Goal: Register for event/course

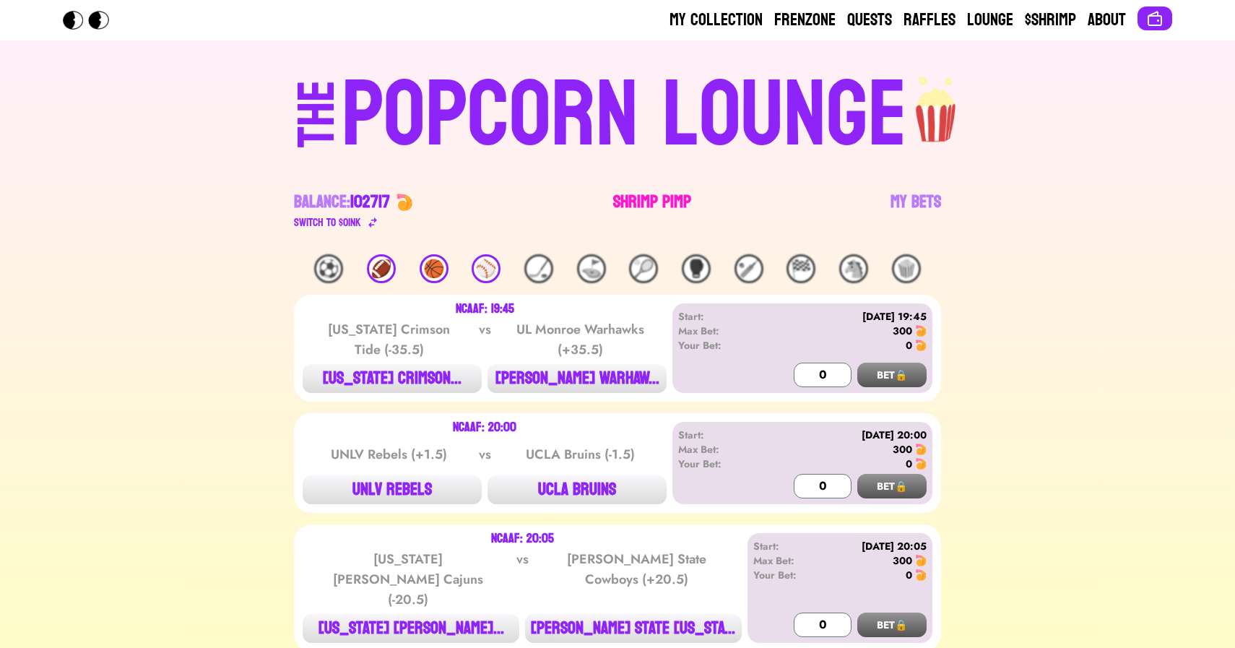
click at [639, 203] on link "Shrimp Pimp" at bounding box center [652, 211] width 78 height 40
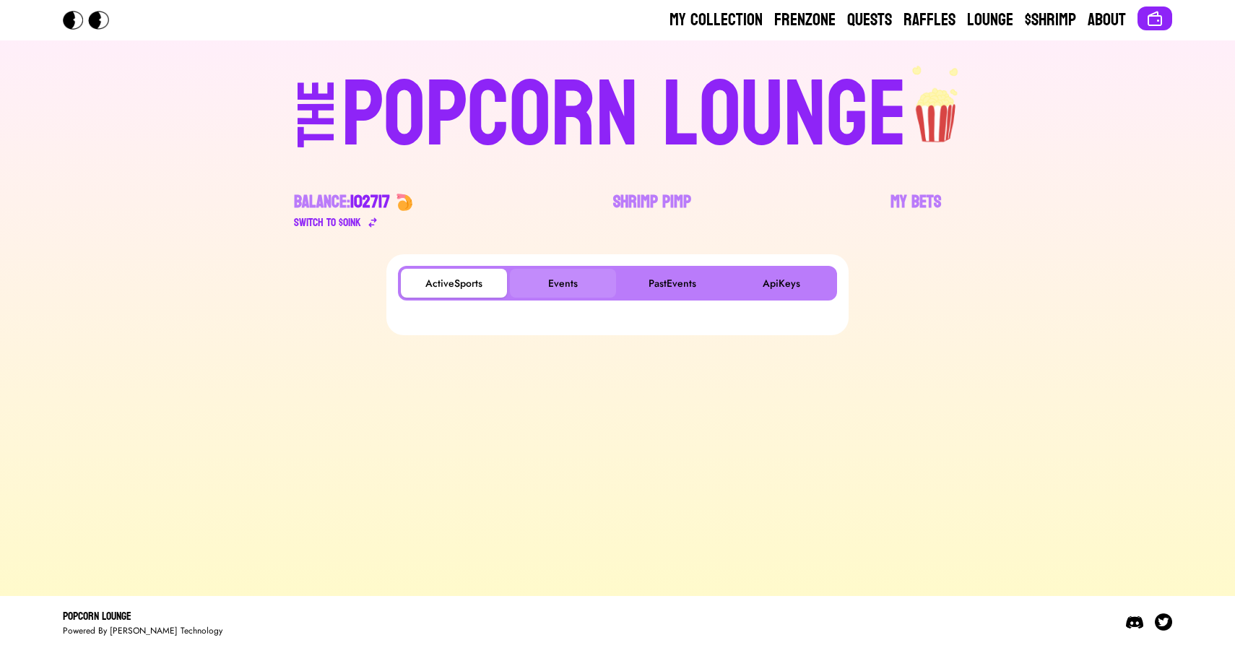
click at [557, 282] on button "Events" at bounding box center [563, 283] width 106 height 29
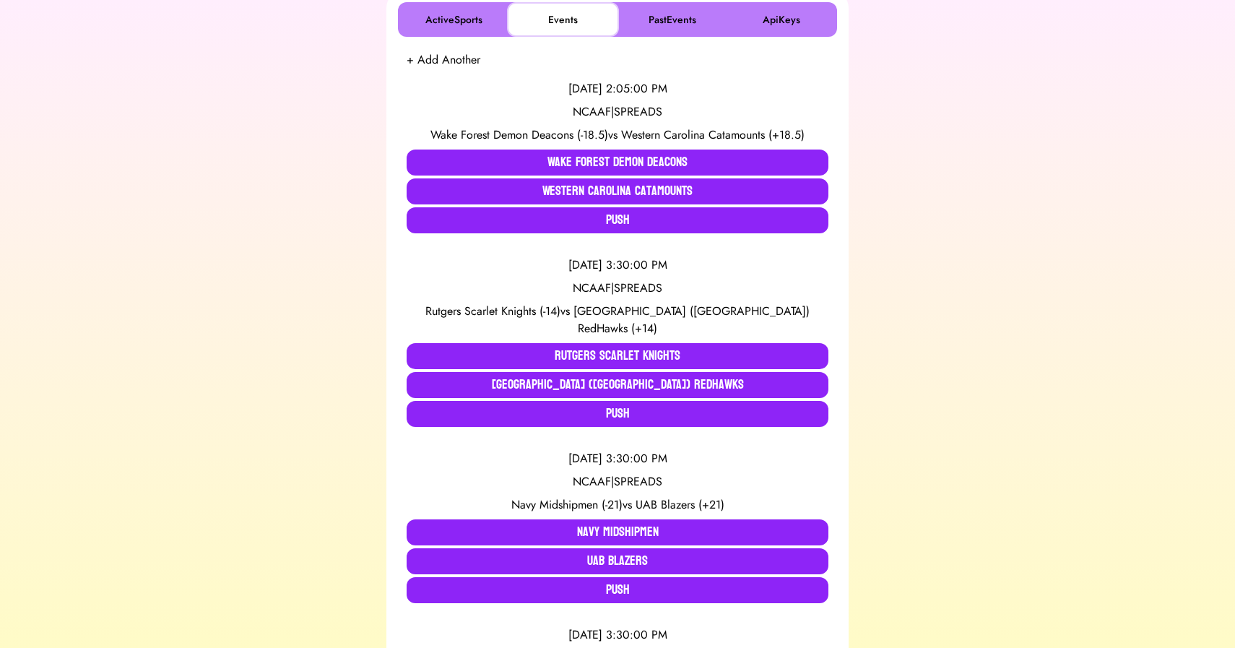
scroll to position [274, 0]
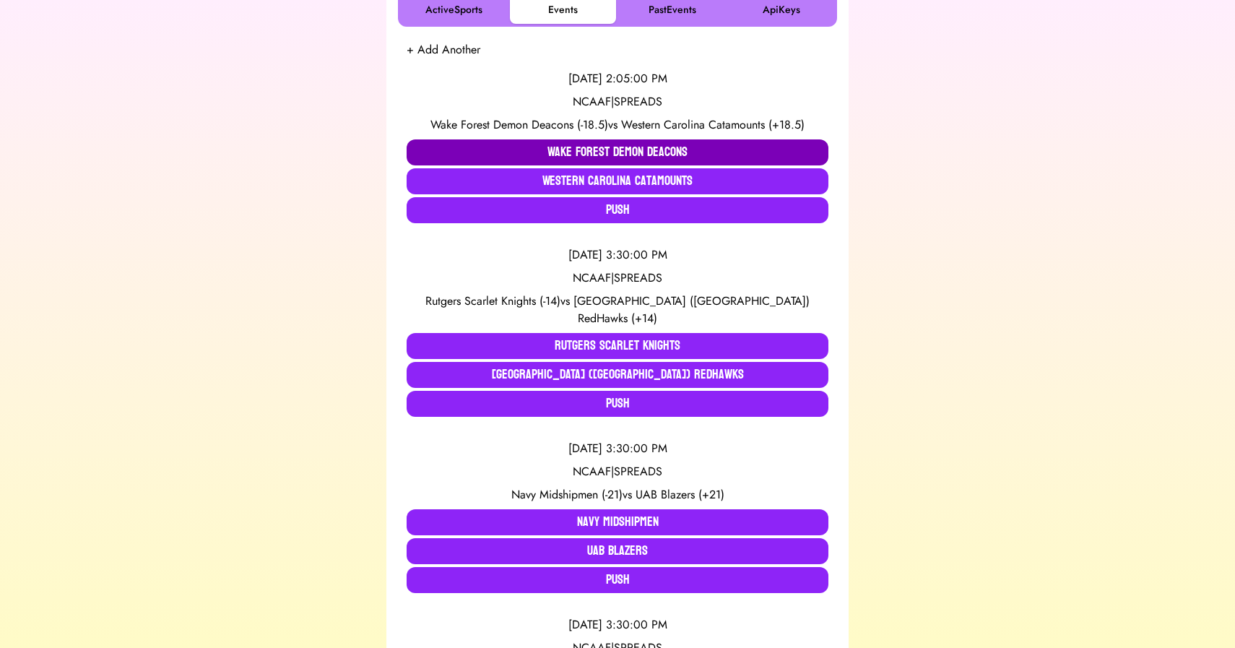
click at [446, 152] on button "Wake Forest Demon Deacons" at bounding box center [618, 152] width 422 height 26
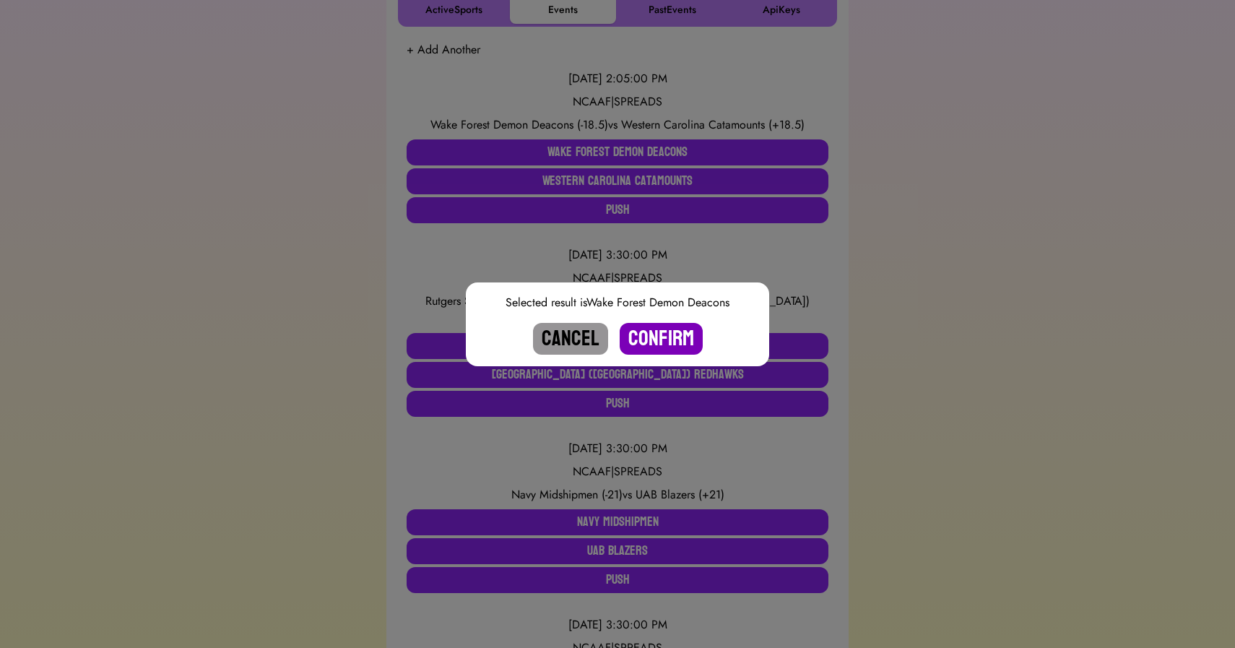
click at [651, 331] on button "Confirm" at bounding box center [661, 339] width 83 height 32
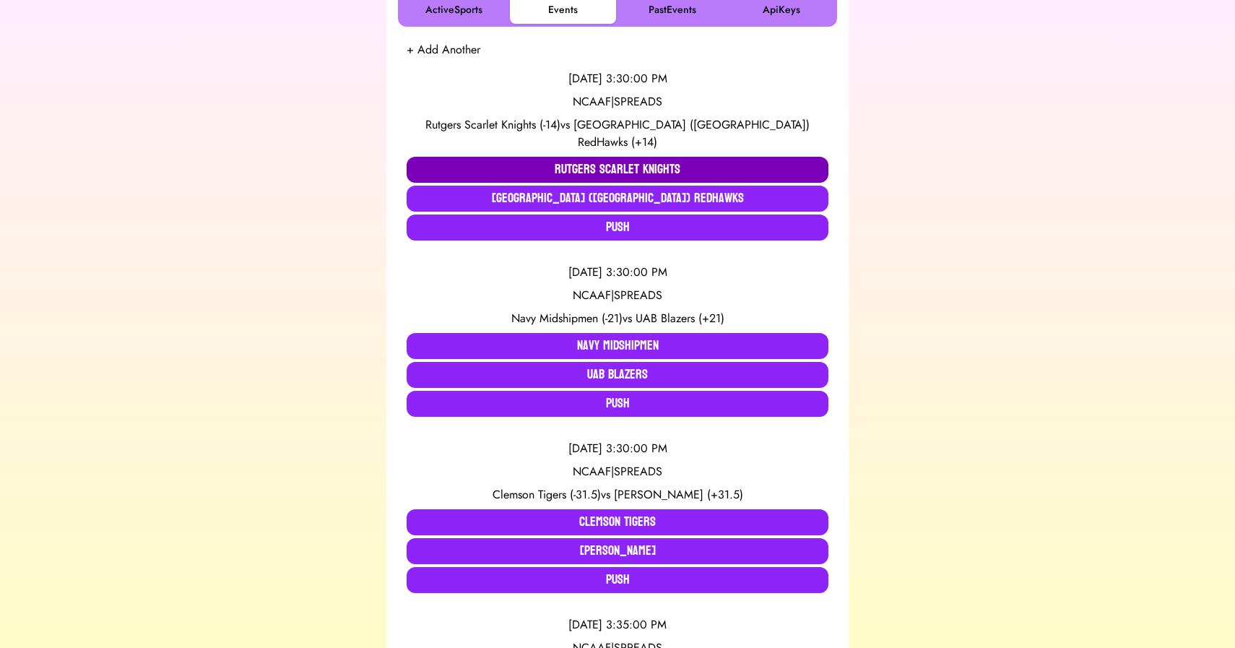
click at [451, 157] on button "Rutgers Scarlet Knights" at bounding box center [618, 170] width 422 height 26
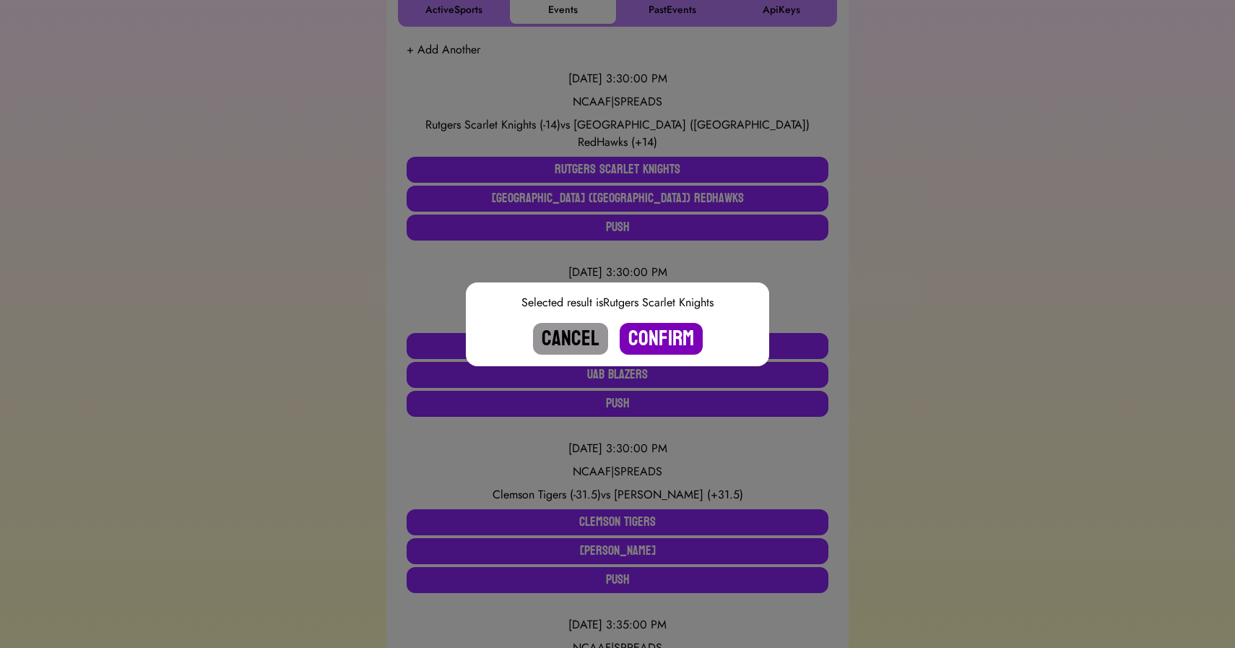
click at [665, 333] on button "Confirm" at bounding box center [661, 339] width 83 height 32
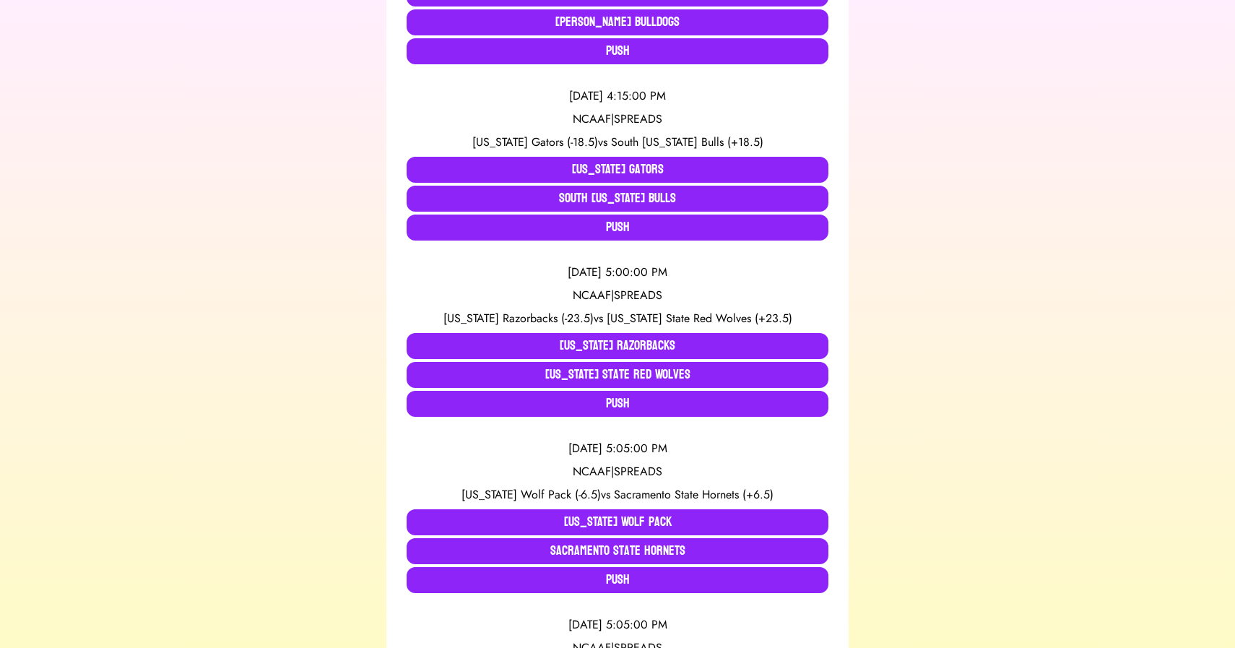
scroll to position [792, 0]
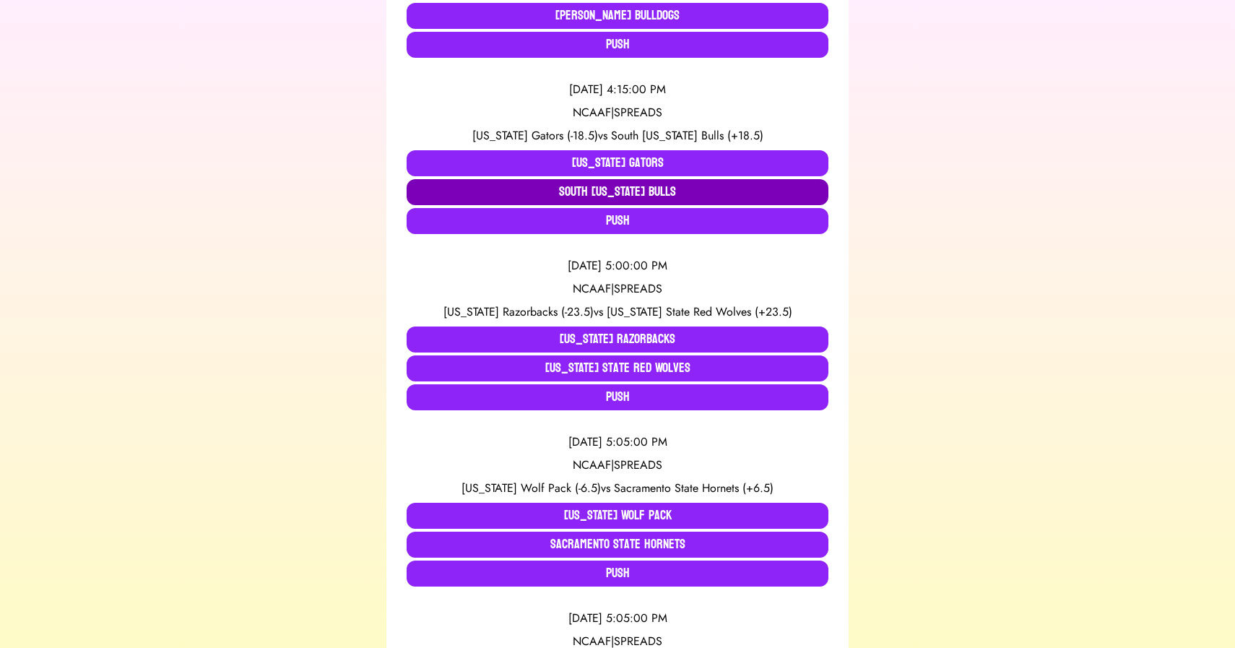
click at [666, 191] on button "South [US_STATE] Bulls" at bounding box center [618, 192] width 422 height 26
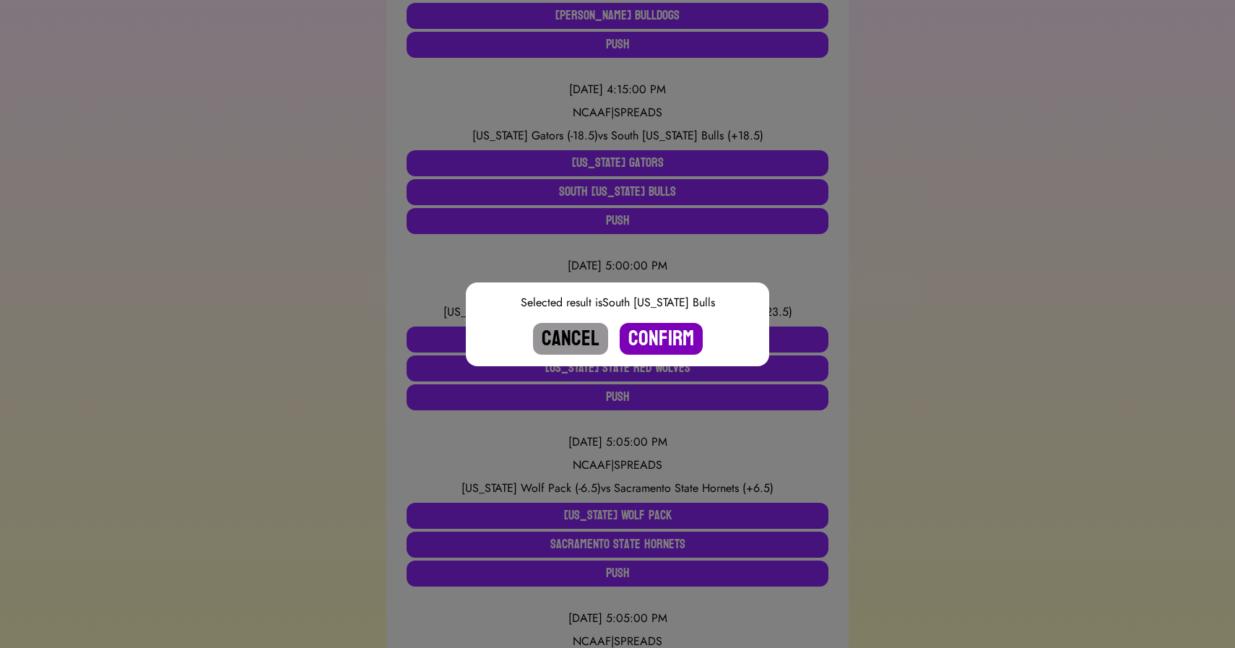
click at [652, 334] on button "Confirm" at bounding box center [661, 339] width 83 height 32
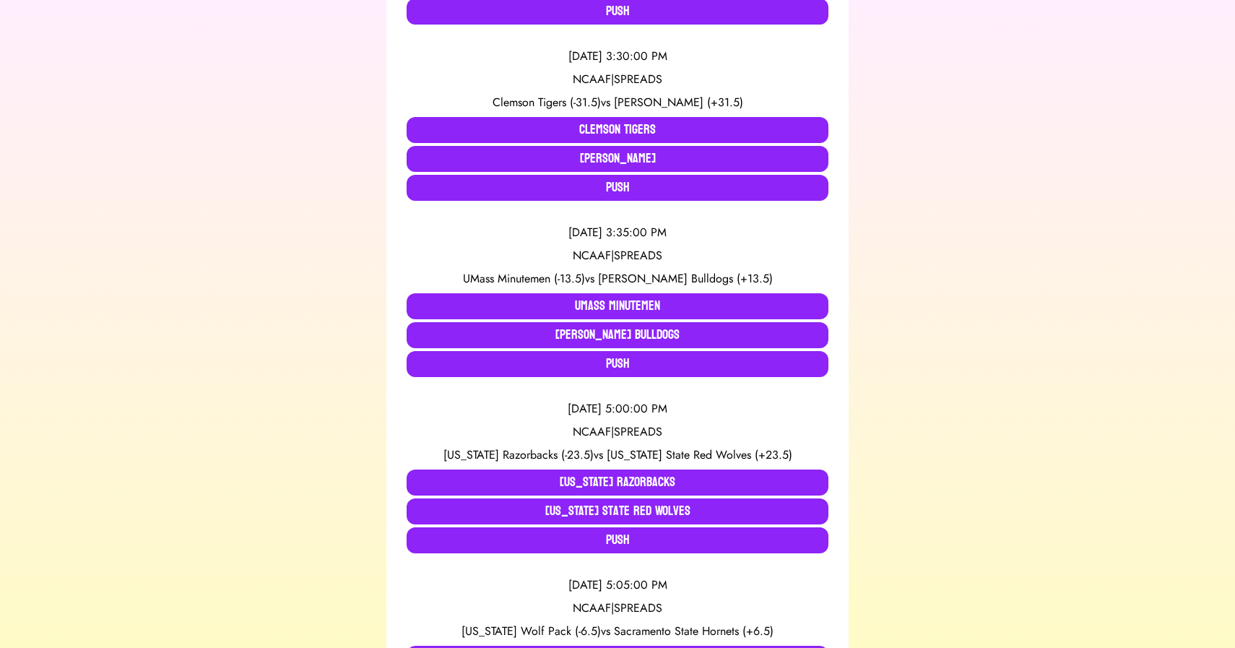
scroll to position [471, 0]
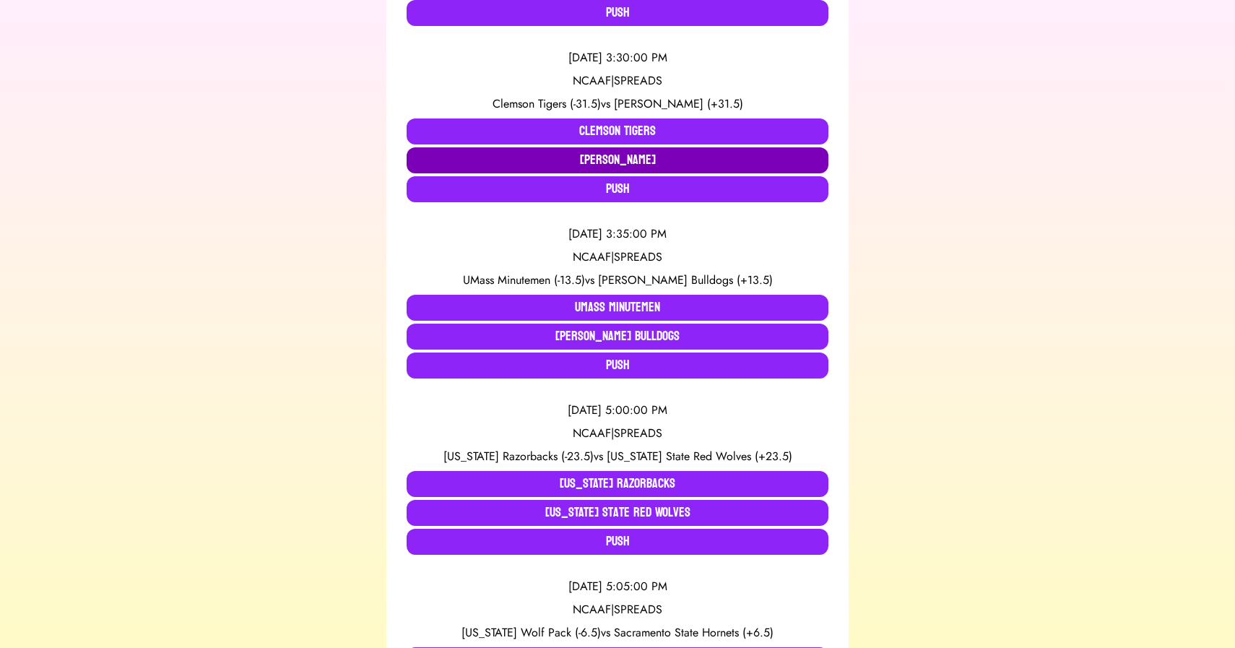
click at [641, 162] on button "[PERSON_NAME]" at bounding box center [618, 160] width 422 height 26
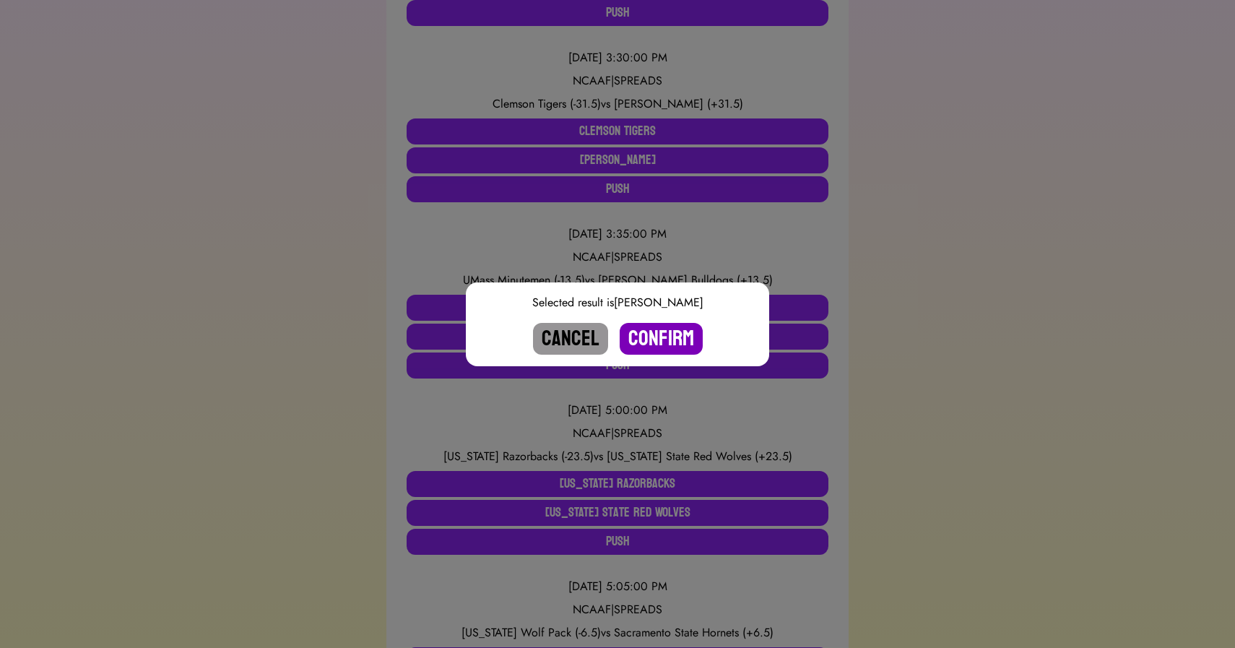
click at [663, 347] on button "Confirm" at bounding box center [661, 339] width 83 height 32
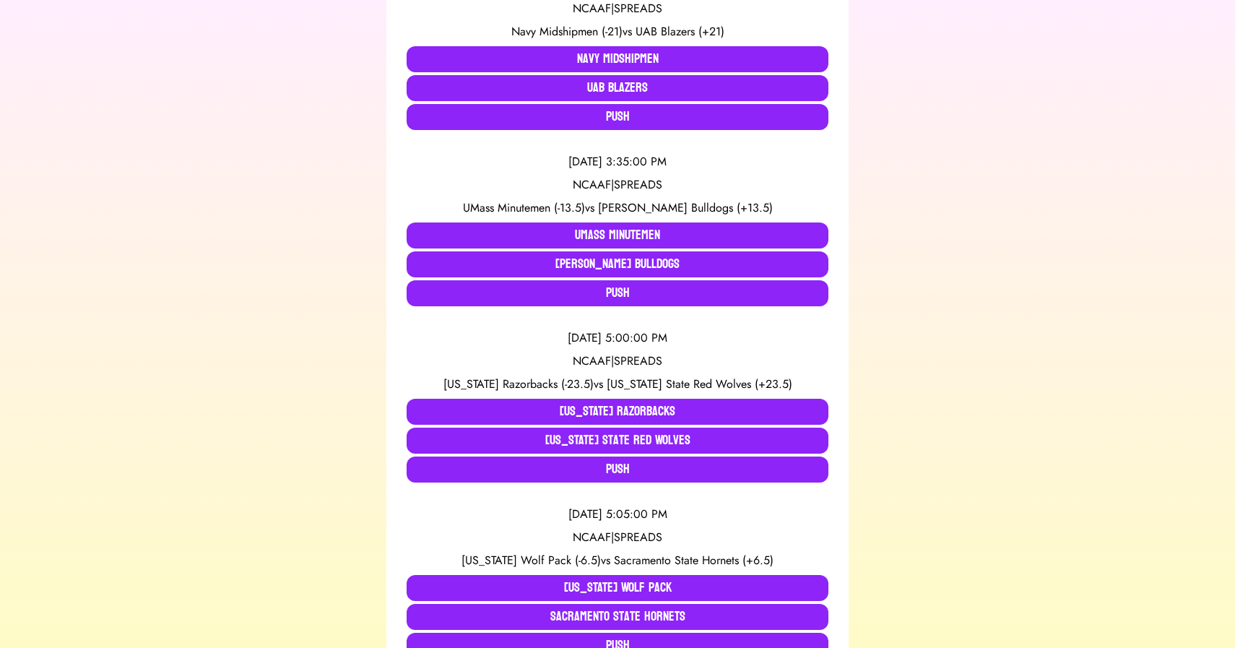
scroll to position [0, 0]
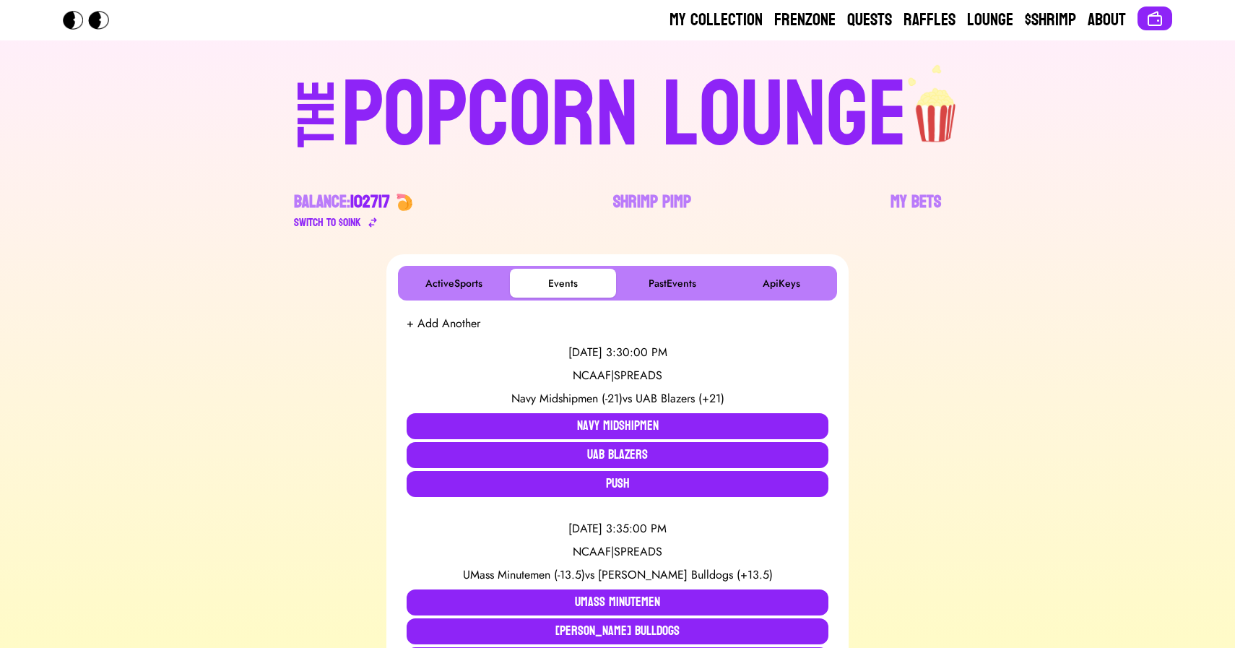
click at [532, 153] on div "POPCORN LOUNGE" at bounding box center [625, 115] width 566 height 92
